Goal: Find specific page/section: Find specific page/section

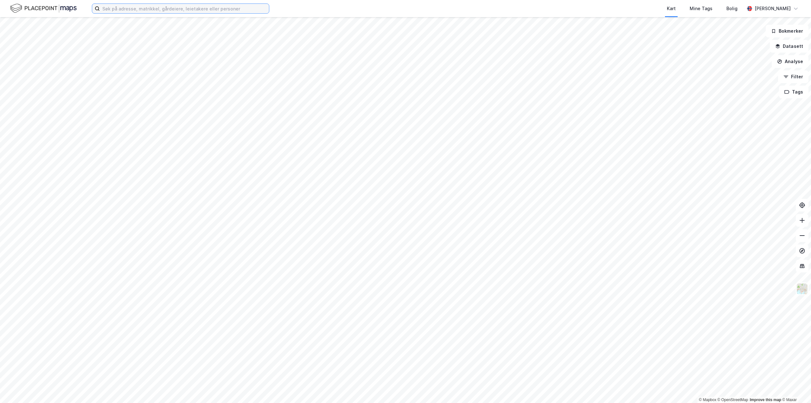
click at [202, 8] on input at bounding box center [184, 9] width 169 height 10
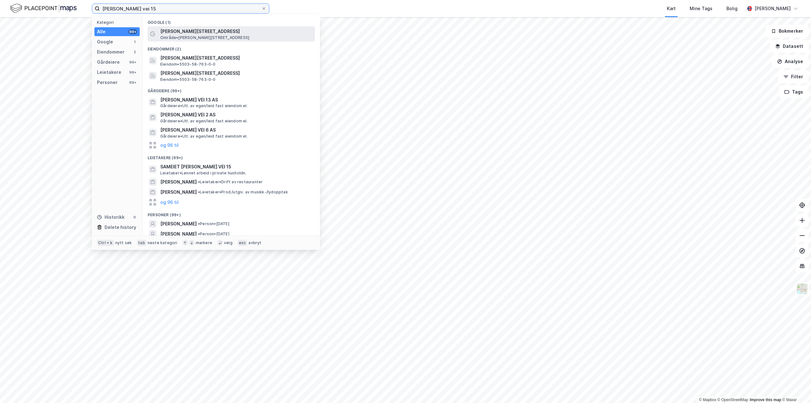
type input "[PERSON_NAME] vei 15"
click at [210, 33] on span "[PERSON_NAME][STREET_ADDRESS]" at bounding box center [236, 32] width 152 height 8
